Goal: Information Seeking & Learning: Learn about a topic

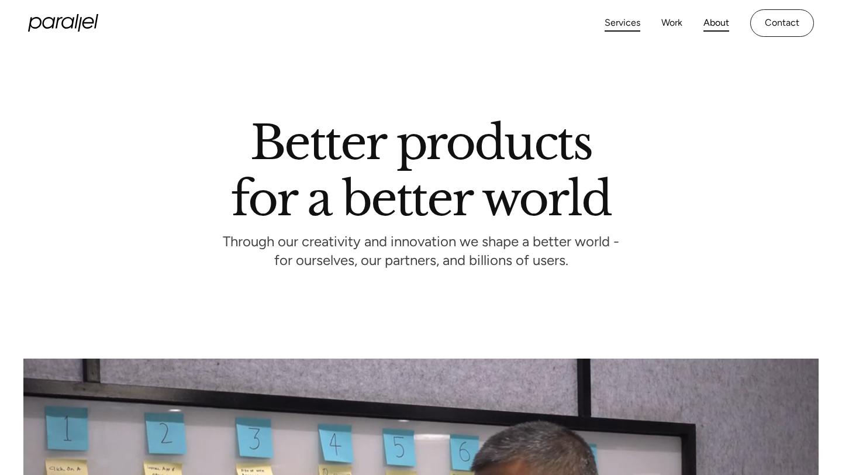
click at [619, 22] on link "Services" at bounding box center [622, 23] width 36 height 17
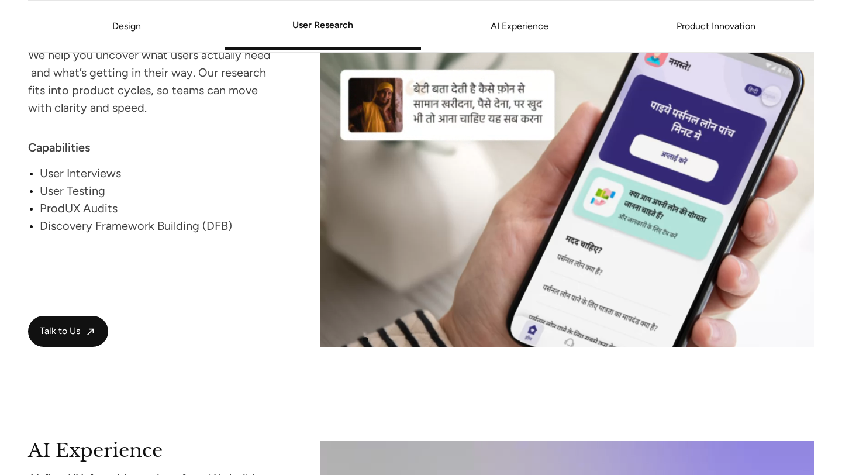
scroll to position [1589, 0]
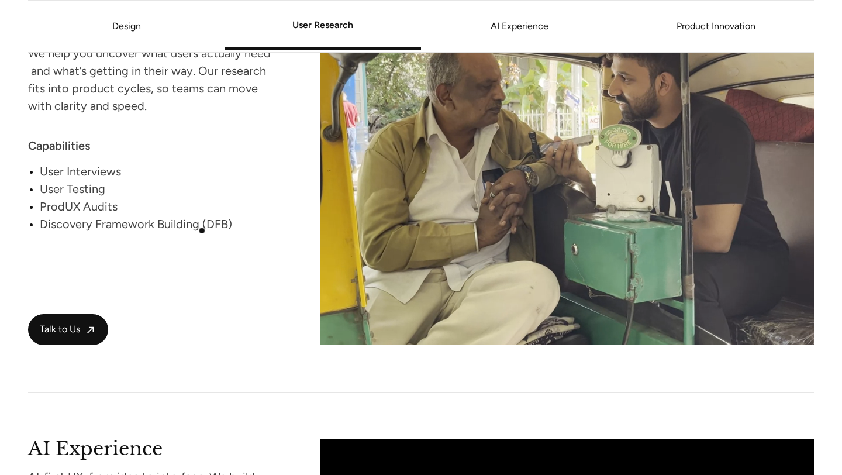
click at [202, 232] on div "Discovery Framework Building (DFB)" at bounding box center [158, 224] width 236 height 18
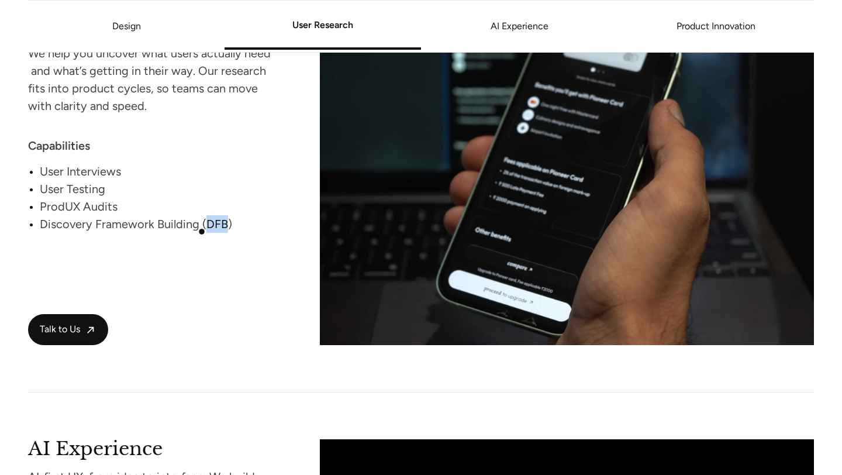
click at [202, 232] on div "Discovery Framework Building (DFB)" at bounding box center [158, 224] width 236 height 18
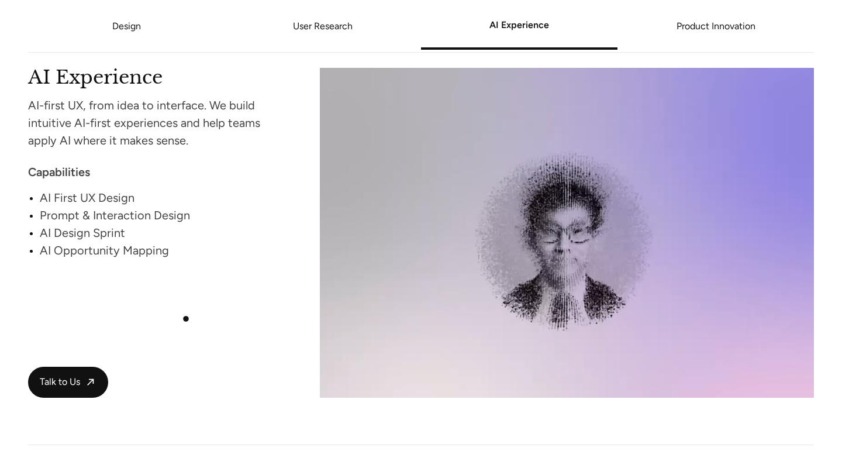
scroll to position [1963, 0]
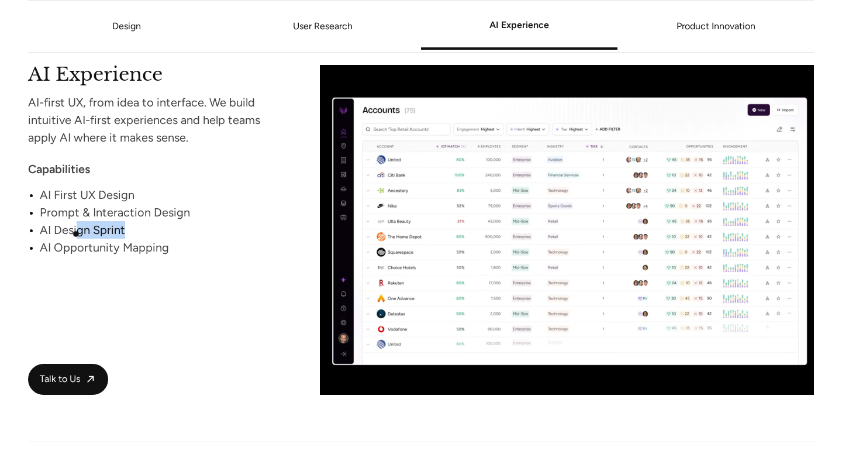
drag, startPoint x: 126, startPoint y: 230, endPoint x: 75, endPoint y: 234, distance: 51.0
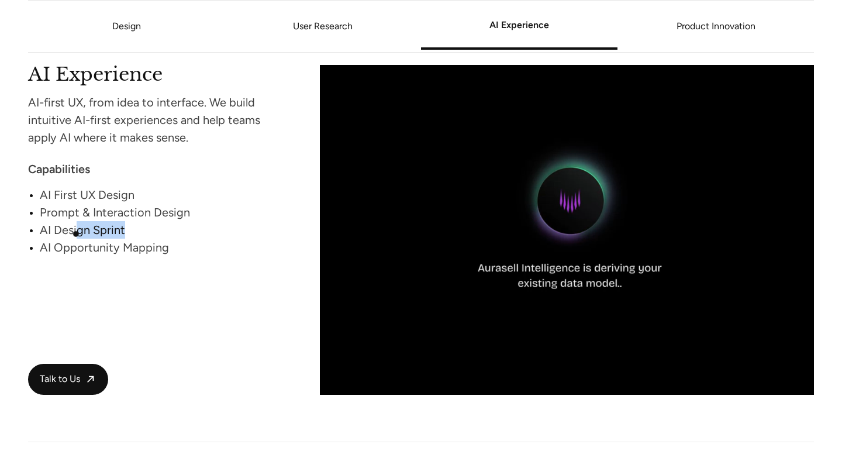
click at [75, 234] on div "AI Design Sprint" at bounding box center [158, 230] width 236 height 18
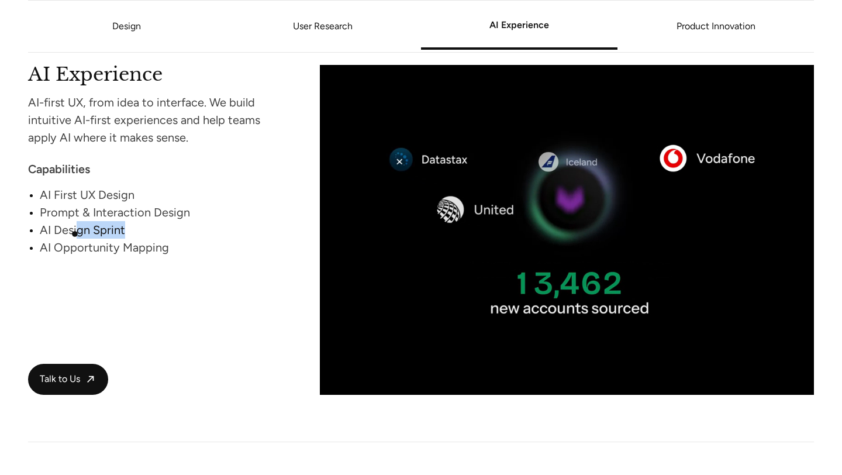
click at [75, 235] on div "AI Design Sprint" at bounding box center [158, 230] width 236 height 18
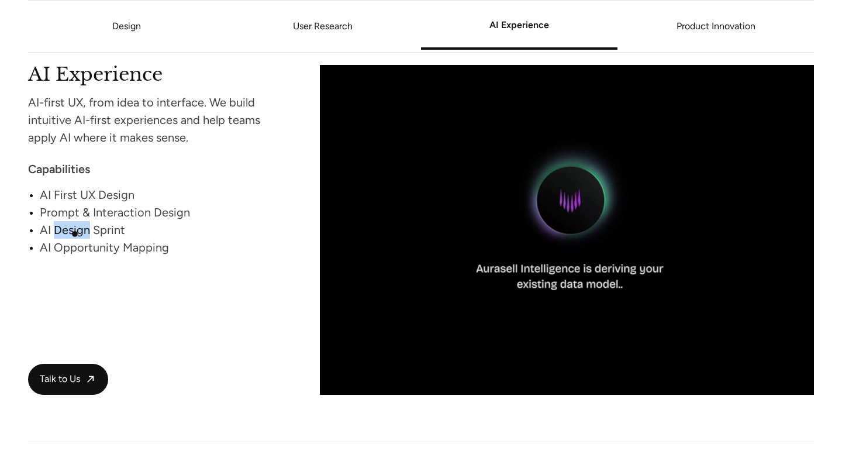
click at [75, 235] on div "AI Design Sprint" at bounding box center [158, 230] width 236 height 18
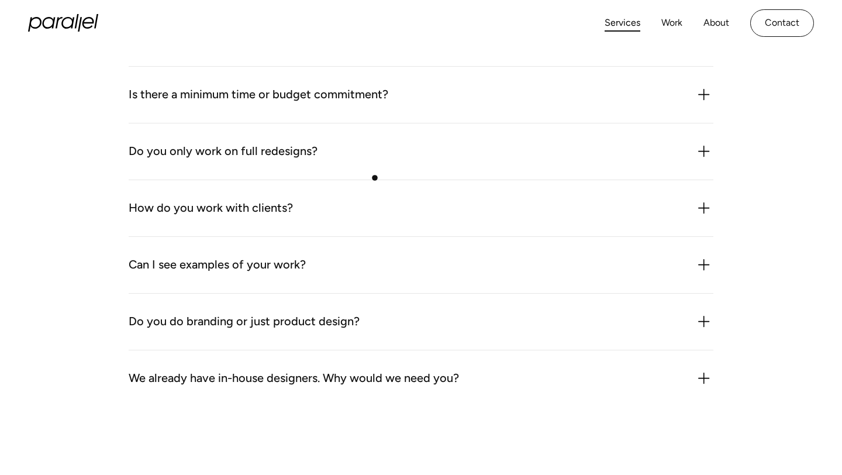
scroll to position [3310, 0]
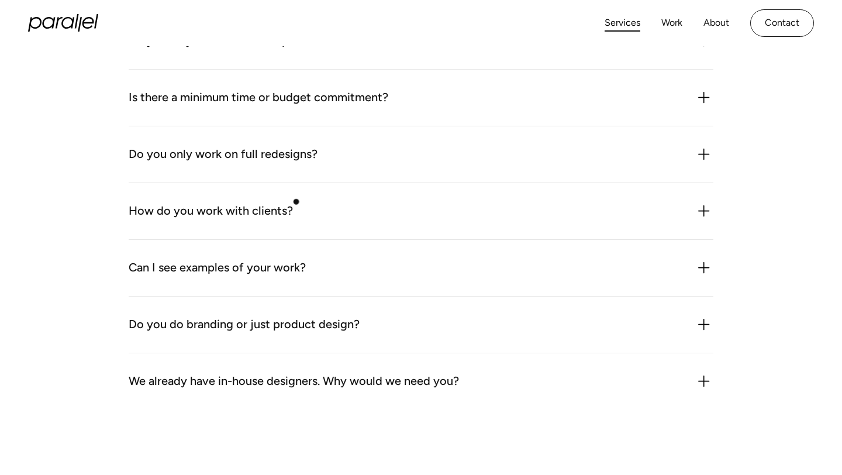
click at [291, 199] on div "How do you work with clients? We plug in like an extension of your team. That c…" at bounding box center [421, 211] width 585 height 57
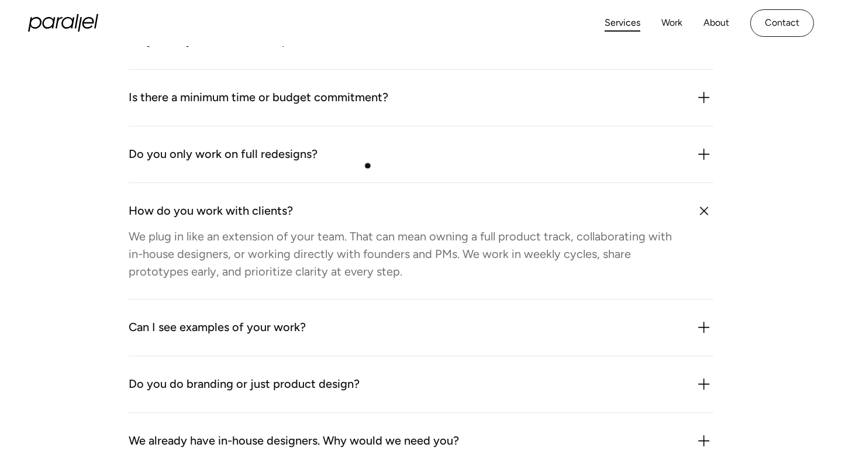
click at [368, 164] on div "Do you only work on full redesigns?" at bounding box center [421, 154] width 585 height 19
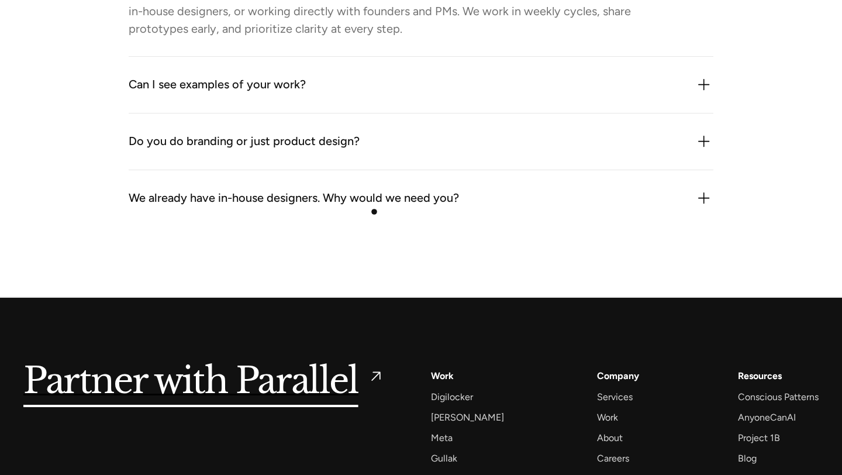
scroll to position [3601, 0]
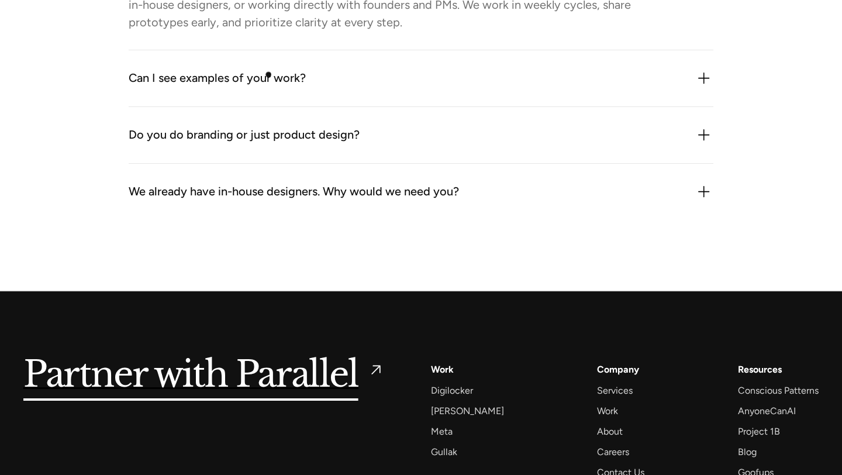
click at [267, 72] on div "Can I see examples of your work?" at bounding box center [217, 78] width 177 height 19
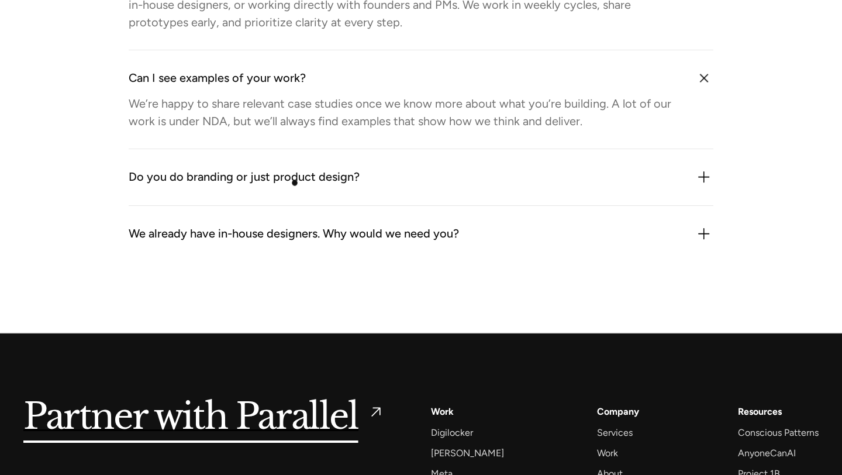
click at [295, 183] on div "Do you do branding or just product design?" at bounding box center [244, 177] width 231 height 19
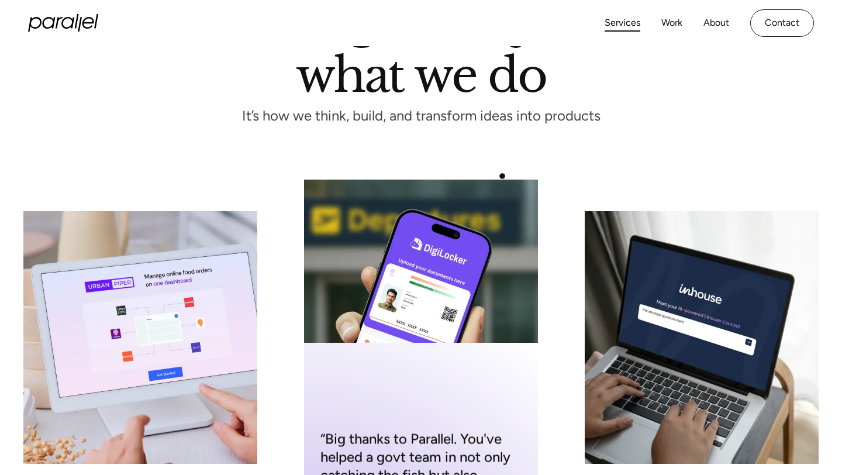
scroll to position [0, 0]
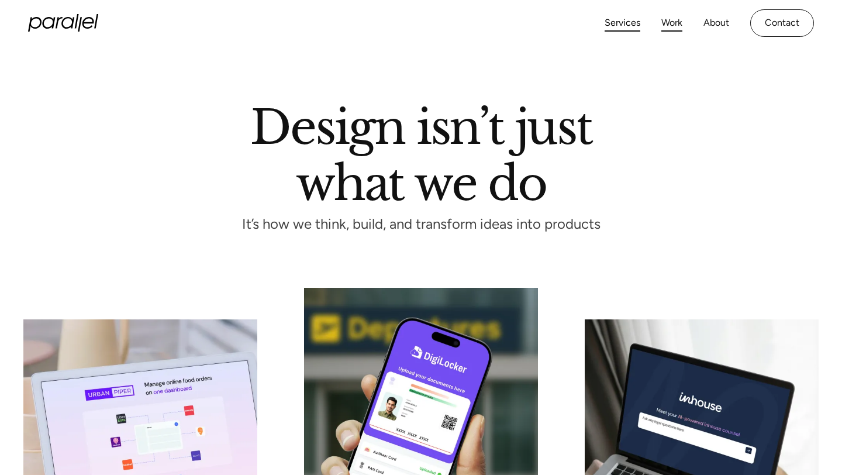
click at [677, 22] on link "Work" at bounding box center [671, 23] width 21 height 17
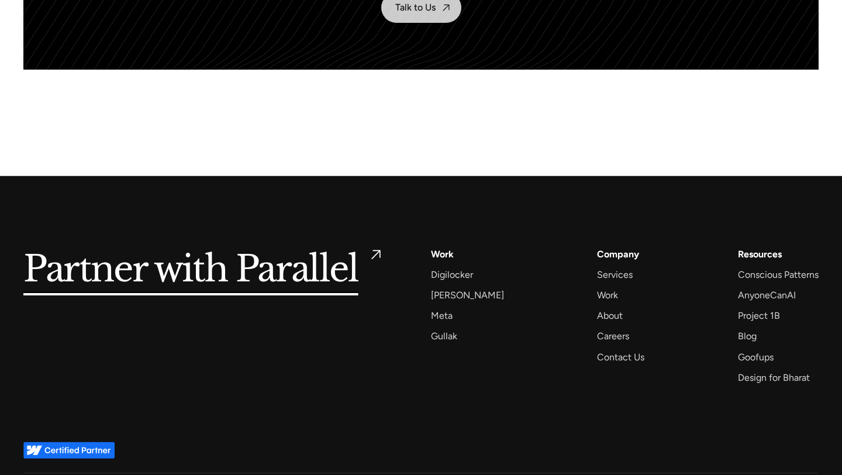
scroll to position [5293, 0]
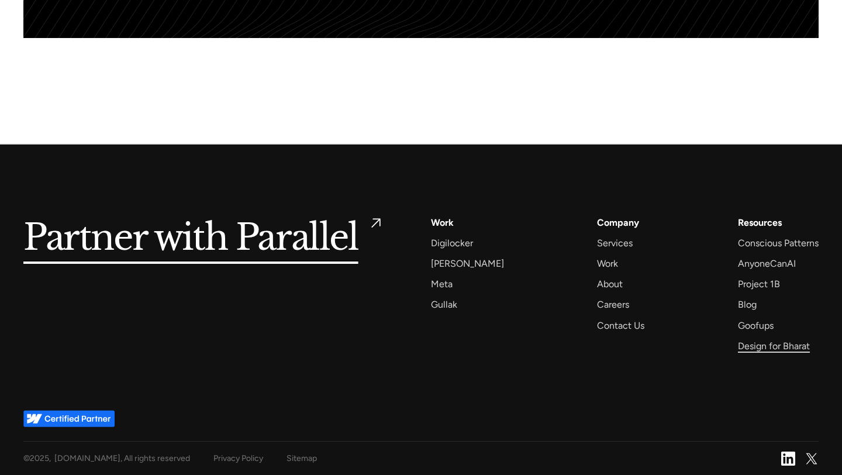
click at [765, 344] on div "Design for Bharat" at bounding box center [774, 346] width 72 height 16
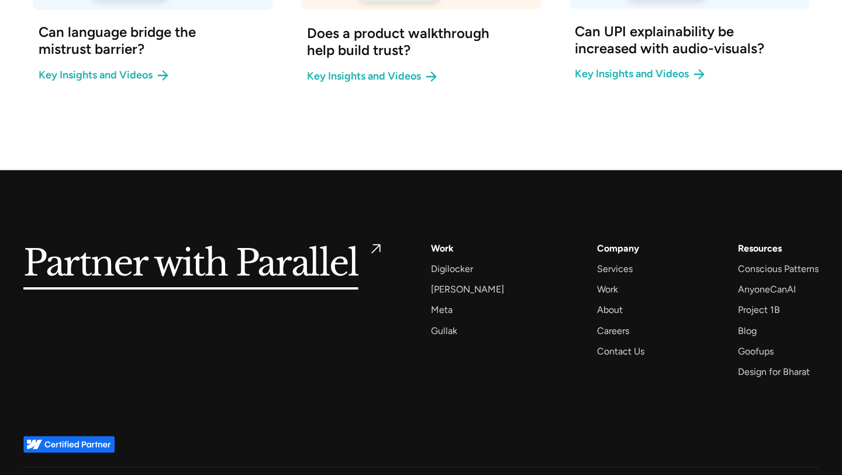
scroll to position [1473, 0]
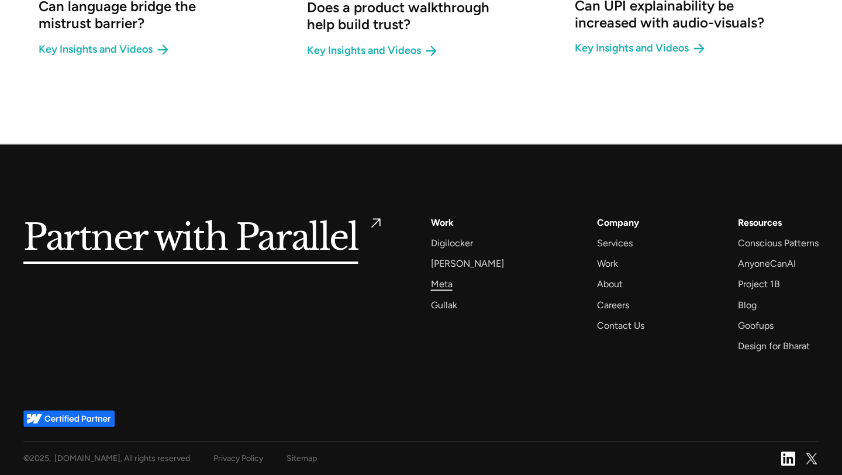
click at [445, 287] on div "Meta" at bounding box center [442, 284] width 22 height 16
click at [770, 265] on div "AnyoneCanAI" at bounding box center [767, 263] width 58 height 16
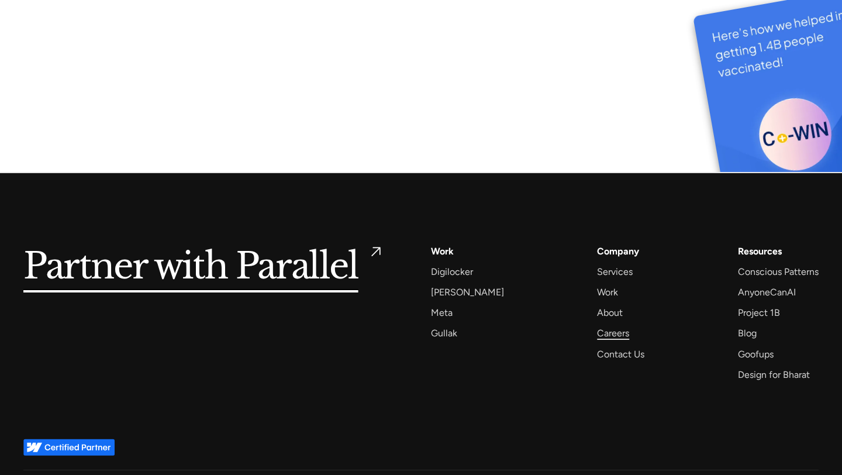
scroll to position [6362, 0]
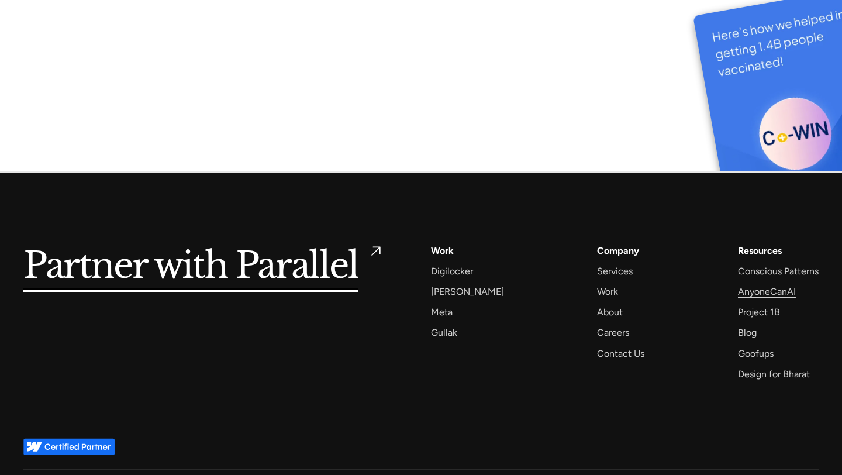
click at [756, 284] on div "AnyoneCanAI" at bounding box center [767, 292] width 58 height 16
